Goal: Information Seeking & Learning: Learn about a topic

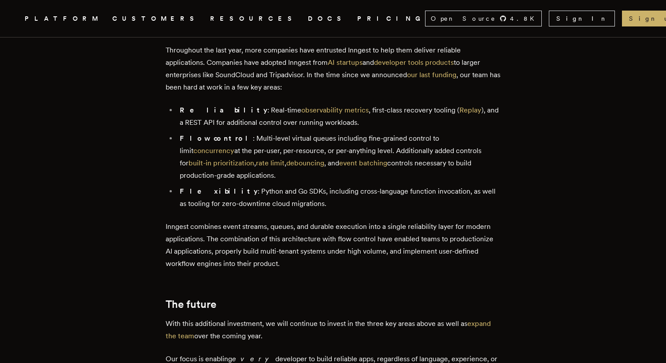
scroll to position [698, 0]
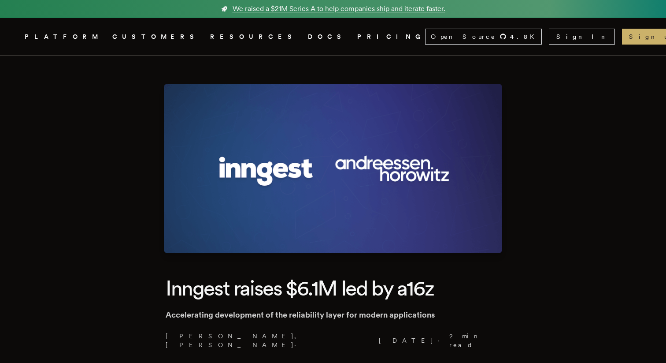
click at [311, 11] on span "We raised a $21M Series A to help companies ship and iterate faster." at bounding box center [339, 9] width 213 height 11
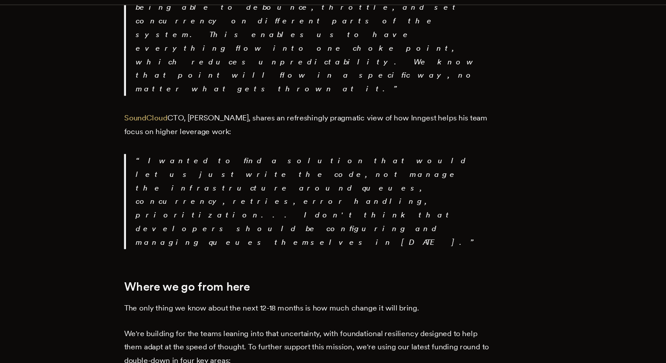
scroll to position [1607, 0]
